Goal: Check status: Check status

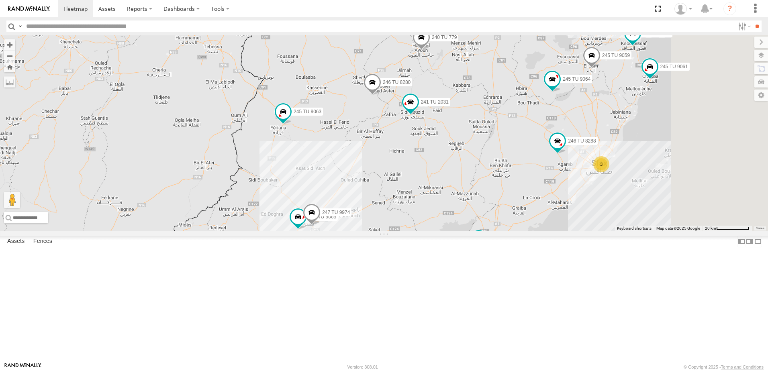
drag, startPoint x: 478, startPoint y: 204, endPoint x: 426, endPoint y: 221, distance: 54.7
click at [426, 221] on div "245 TU 4334 245 TU 9053 231 TU 3163 245 TU 9063 245 TU 9060 240 TU 779 245 TU 9…" at bounding box center [384, 133] width 768 height 196
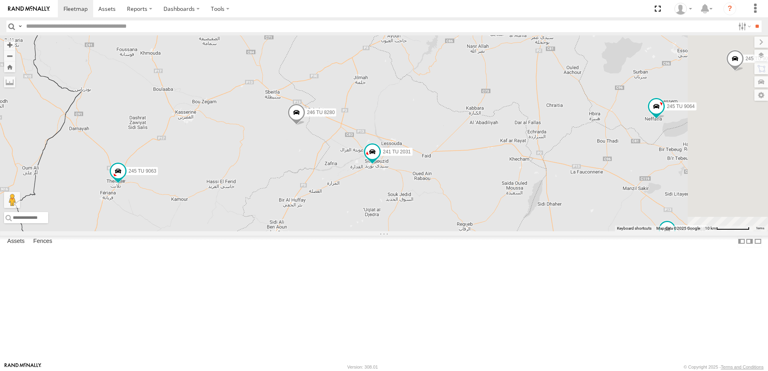
drag, startPoint x: 484, startPoint y: 210, endPoint x: 419, endPoint y: 290, distance: 103.3
click at [419, 231] on div "245 TU 4334 245 TU 9053 231 TU 3163 245 TU 9063 245 TU 9060 240 TU 779 245 TU 9…" at bounding box center [384, 133] width 768 height 196
click at [379, 159] on span at bounding box center [372, 152] width 14 height 14
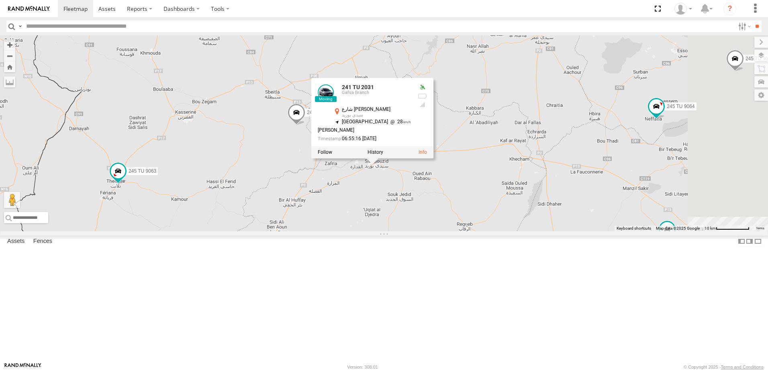
click at [403, 35] on span at bounding box center [395, 24] width 18 height 22
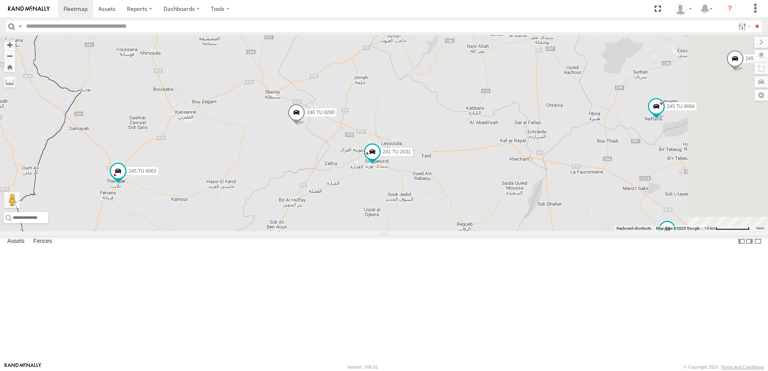
drag, startPoint x: 517, startPoint y: 239, endPoint x: 510, endPoint y: 262, distance: 23.9
click at [510, 231] on div "245 TU 4334 245 TU 9053 231 TU 3163 245 TU 9063 245 TU 9060 240 TU 779 245 TU 9…" at bounding box center [384, 133] width 768 height 196
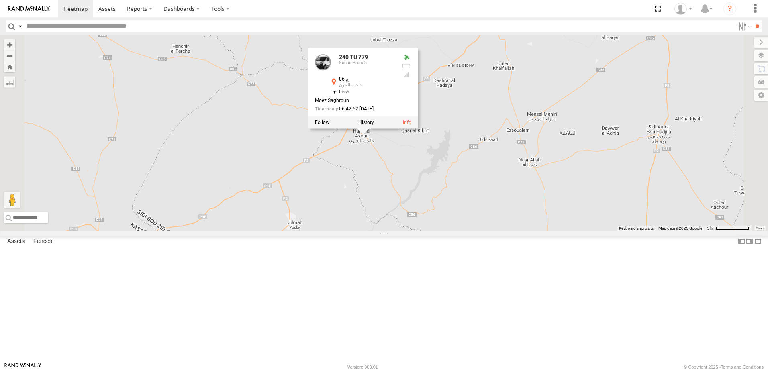
drag, startPoint x: 516, startPoint y: 221, endPoint x: 512, endPoint y: 308, distance: 87.2
click at [512, 231] on div "245 TU 4334 245 TU 9053 231 TU 3163 245 TU 9063 245 TU 9060 240 TU 779 245 TU 9…" at bounding box center [384, 133] width 768 height 196
click at [458, 231] on div "245 TU 4334 245 TU 9053 231 TU 3163 245 TU 9063 245 TU 9060 240 TU 779 245 TU 9…" at bounding box center [384, 133] width 768 height 196
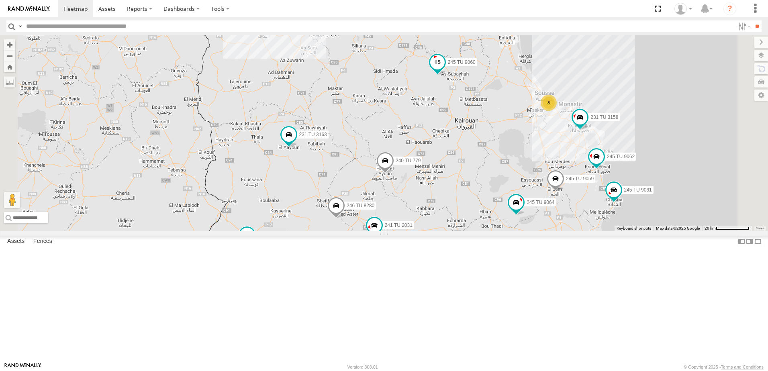
click at [445, 70] on span at bounding box center [437, 62] width 14 height 14
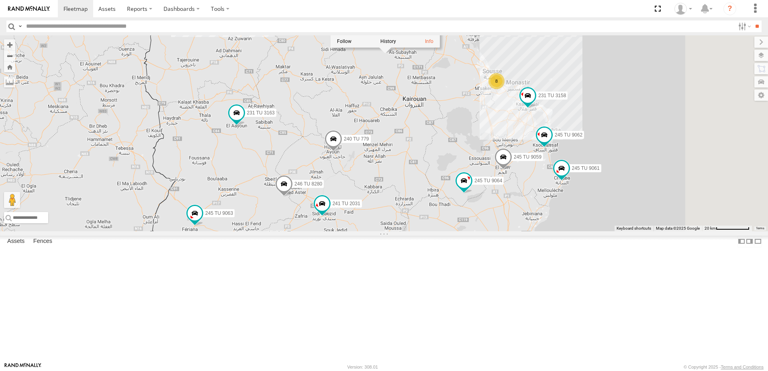
drag, startPoint x: 564, startPoint y: 195, endPoint x: 509, endPoint y: 174, distance: 59.0
click at [509, 174] on div "245 TU 4334 245 TU 9053 231 TU 3163 245 TU 9063 245 TU 9060 240 TU 779 245 TU 9…" at bounding box center [384, 133] width 768 height 196
click at [471, 188] on span at bounding box center [463, 181] width 14 height 14
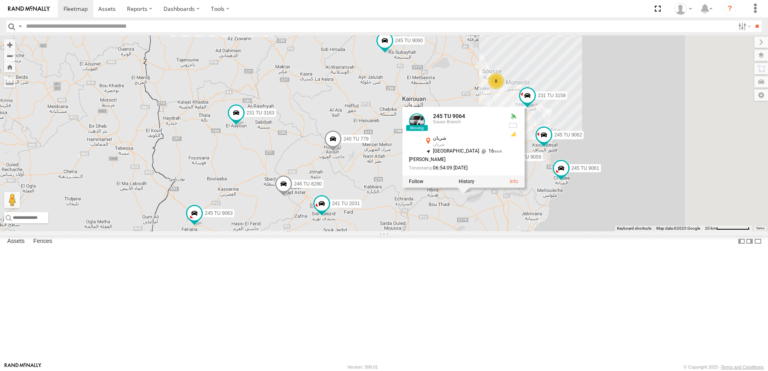
click at [542, 231] on div "245 TU 4334 245 TU 9053 231 TU 3163 245 TU 9063 245 TU 9060 240 TU 779 245 TU 9…" at bounding box center [384, 133] width 768 height 196
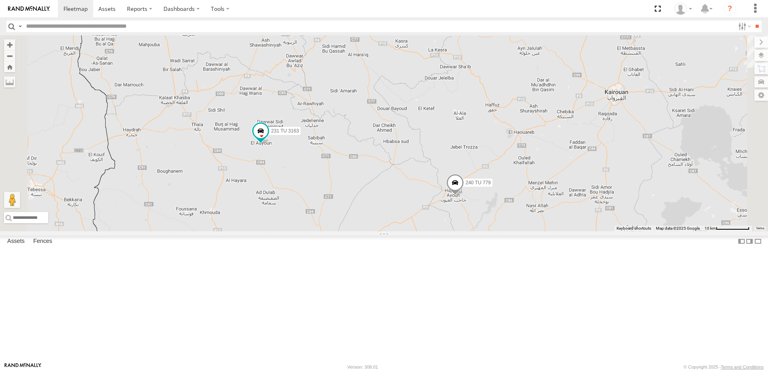
drag, startPoint x: 382, startPoint y: 192, endPoint x: 375, endPoint y: 234, distance: 42.8
click at [375, 231] on div "246 TU 8288 231 TU 3163 245 TU 9061 245 TU 9063 245 TU 9062 246 TU 8280 241 TU …" at bounding box center [384, 133] width 768 height 196
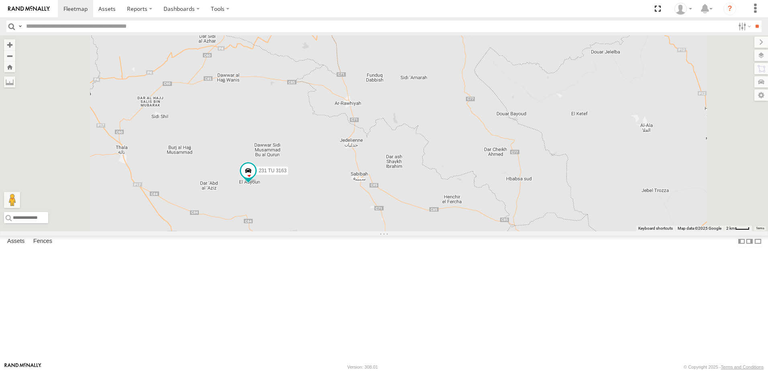
drag, startPoint x: 420, startPoint y: 235, endPoint x: 375, endPoint y: 282, distance: 64.5
click at [375, 231] on div "246 TU 8288 231 TU 3163 245 TU 9061 245 TU 9063 245 TU 9062 246 TU 8280 241 TU …" at bounding box center [384, 133] width 768 height 196
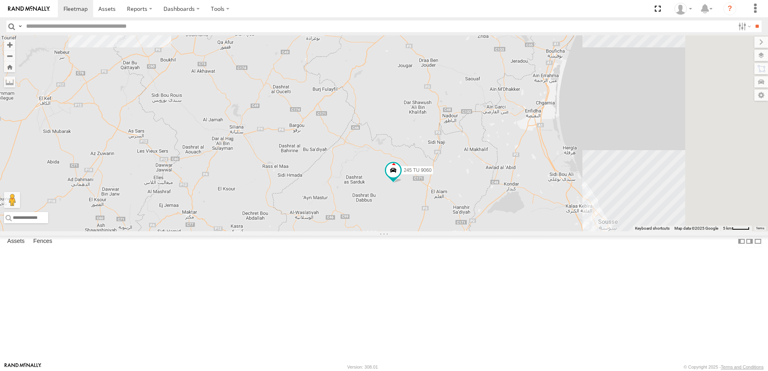
drag, startPoint x: 420, startPoint y: 247, endPoint x: 345, endPoint y: 301, distance: 91.7
click at [345, 231] on div "246 TU 8288 231 TU 3163 245 TU 9061 245 TU 9063 245 TU 9062 246 TU 8280 241 TU …" at bounding box center [384, 133] width 768 height 196
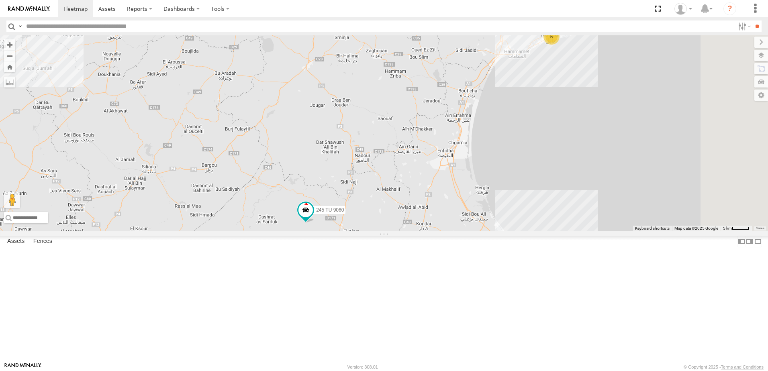
drag, startPoint x: 440, startPoint y: 290, endPoint x: 398, endPoint y: 298, distance: 42.9
click at [398, 231] on div "246 TU 8288 231 TU 3163 245 TU 9061 245 TU 9063 245 TU 9062 246 TU 8280 241 TU …" at bounding box center [384, 133] width 768 height 196
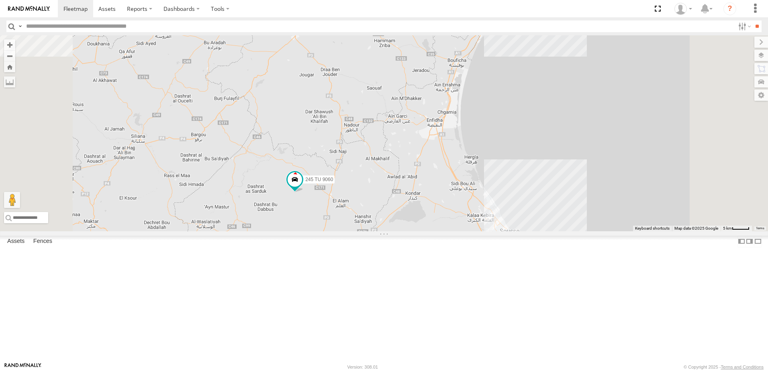
drag, startPoint x: 365, startPoint y: 311, endPoint x: 447, endPoint y: 202, distance: 136.5
click at [444, 206] on div "246 TU 8288 231 TU 3163 245 TU 9061 245 TU 9063 245 TU 9062 246 TU 8280 241 TU …" at bounding box center [384, 133] width 768 height 196
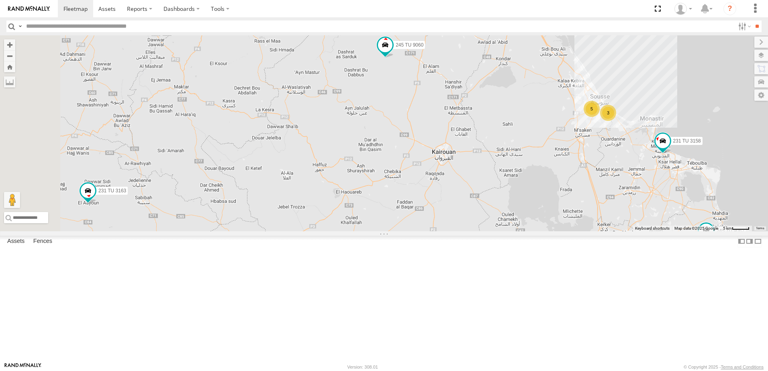
click at [441, 222] on div "246 TU 8288 231 TU 3163 245 TU 9061 245 TU 9063 245 TU 9062 246 TU 8280 241 TU …" at bounding box center [384, 133] width 768 height 196
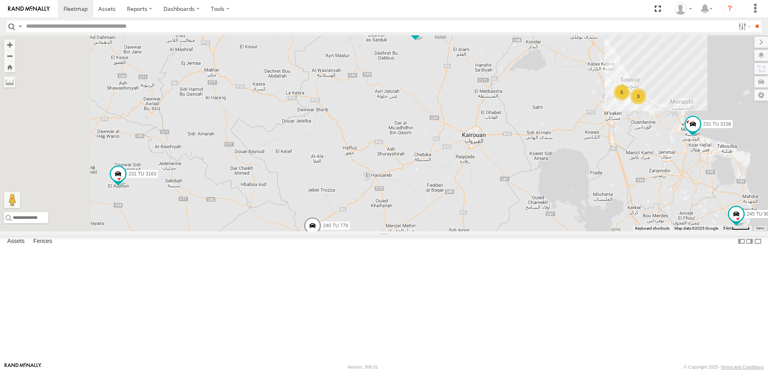
click at [321, 239] on span at bounding box center [313, 228] width 18 height 22
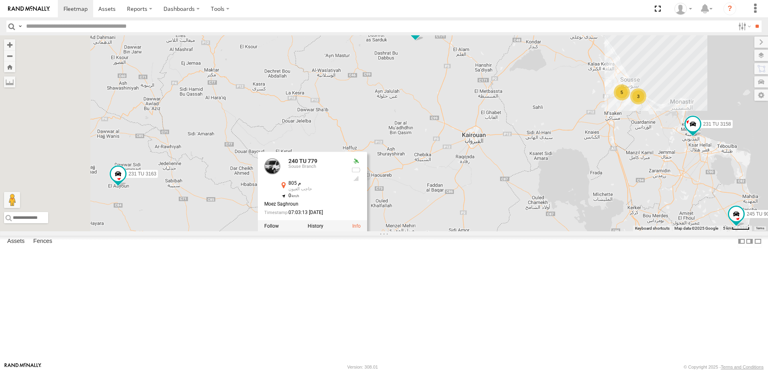
click at [249, 231] on div "246 TU 8288 231 TU 3163 245 TU 9061 245 TU 9063 245 TU 9062 246 TU 8280 241 TU …" at bounding box center [384, 133] width 768 height 196
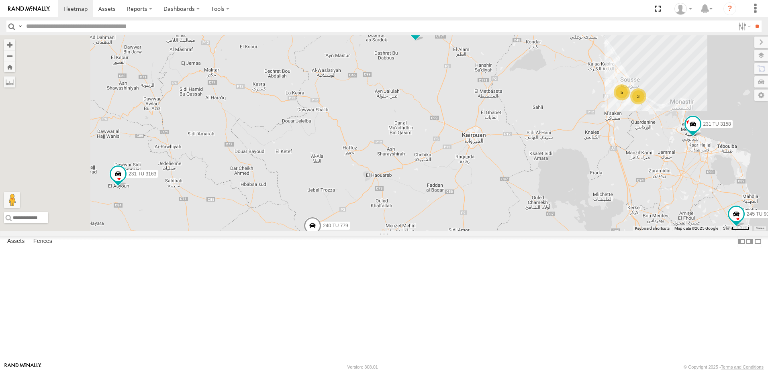
click at [321, 239] on span at bounding box center [313, 228] width 18 height 22
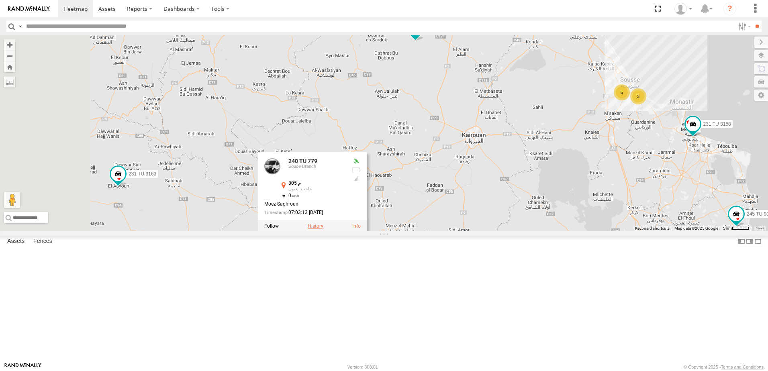
click at [323, 229] on label at bounding box center [316, 227] width 16 height 6
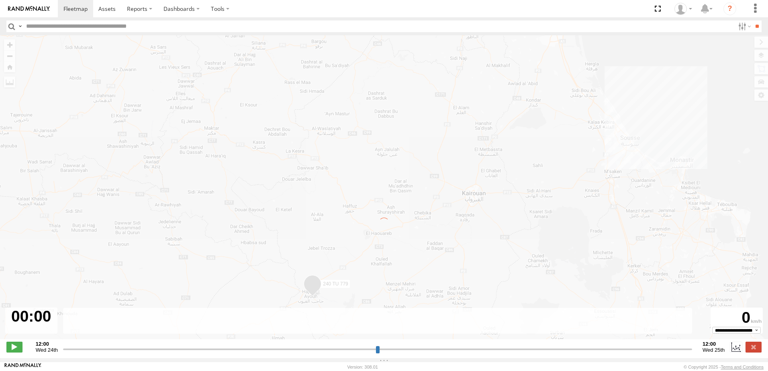
type input "**********"
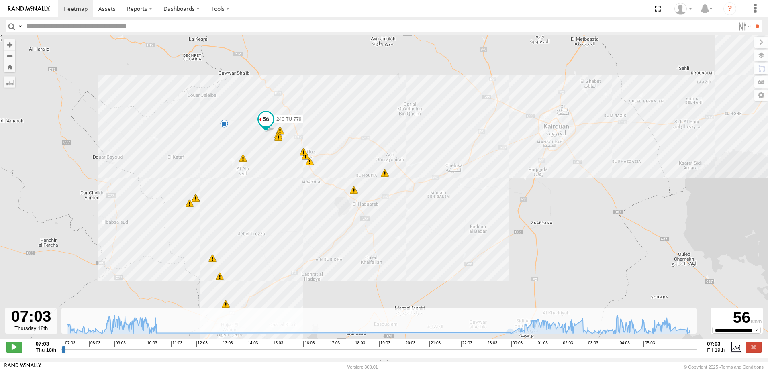
click at [268, 126] on span at bounding box center [266, 119] width 14 height 14
